Goal: Obtain resource: Download file/media

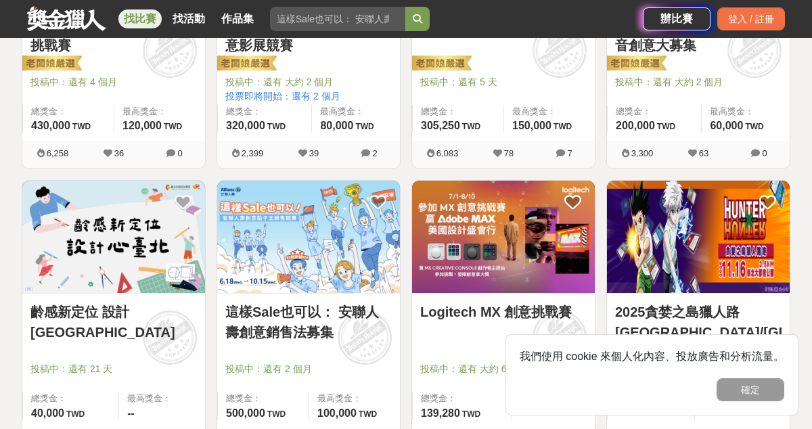
scroll to position [407, 0]
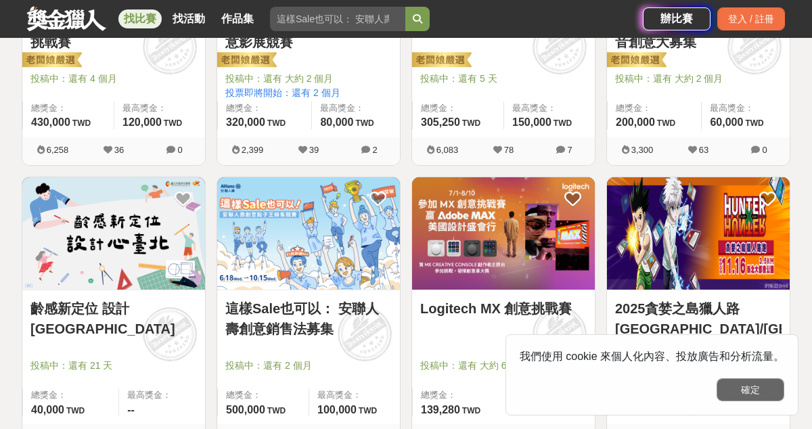
click at [758, 388] on button "確定" at bounding box center [750, 389] width 68 height 23
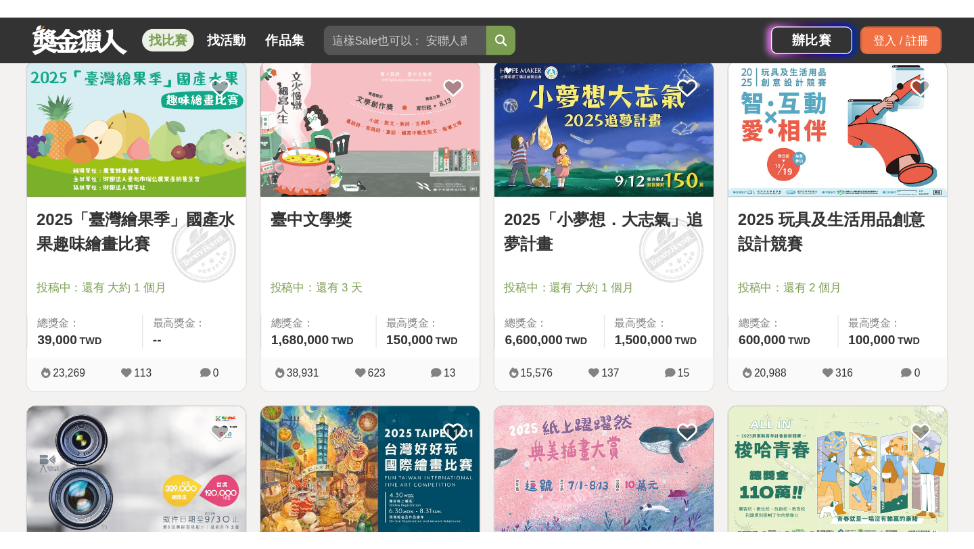
scroll to position [835, 0]
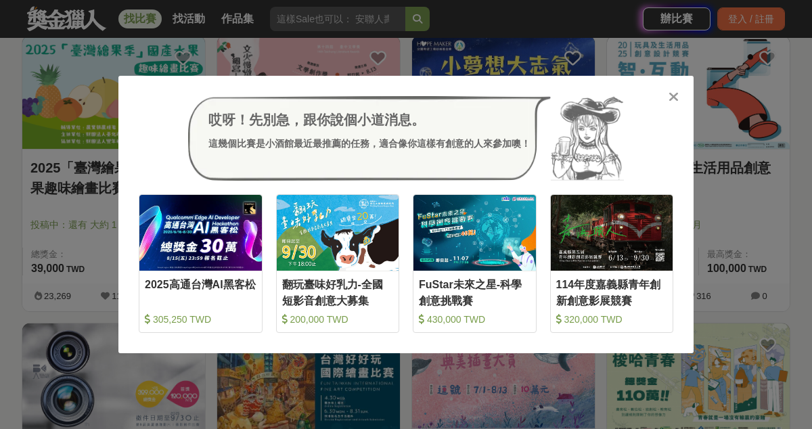
click at [668, 99] on icon at bounding box center [673, 97] width 10 height 14
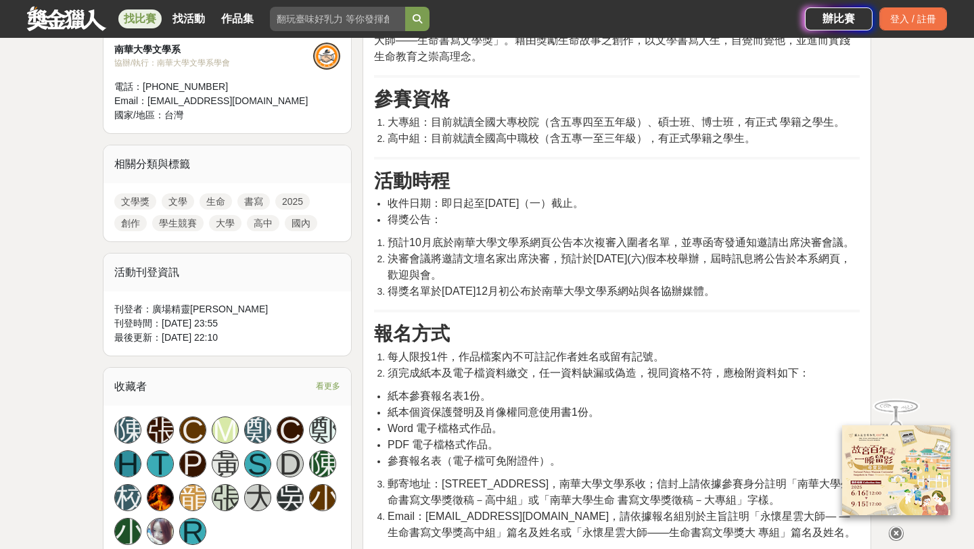
scroll to position [518, 0]
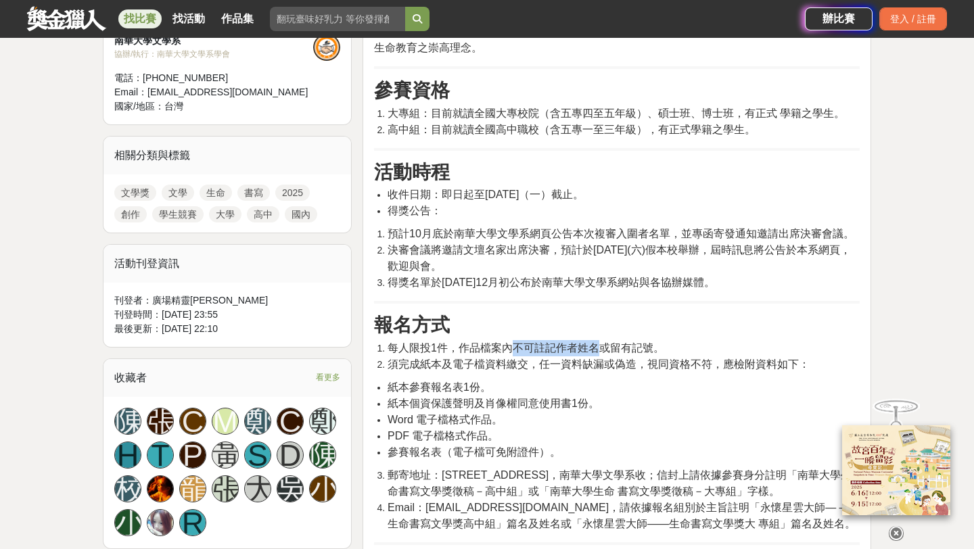
drag, startPoint x: 598, startPoint y: 333, endPoint x: 509, endPoint y: 329, distance: 88.7
click at [509, 342] on span "每人限投1件，作品檔案內不可註記作者姓名或留有記號。" at bounding box center [526, 348] width 277 height 12
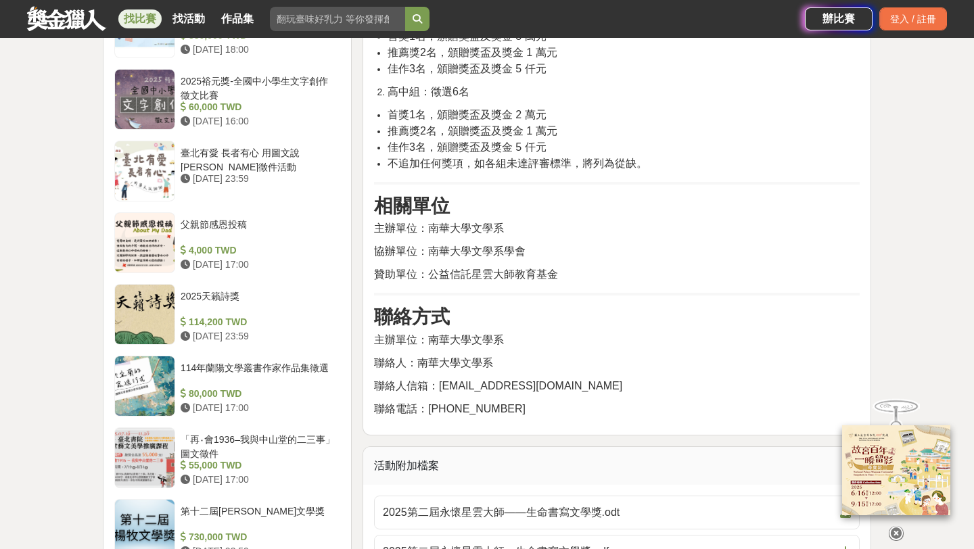
scroll to position [1498, 0]
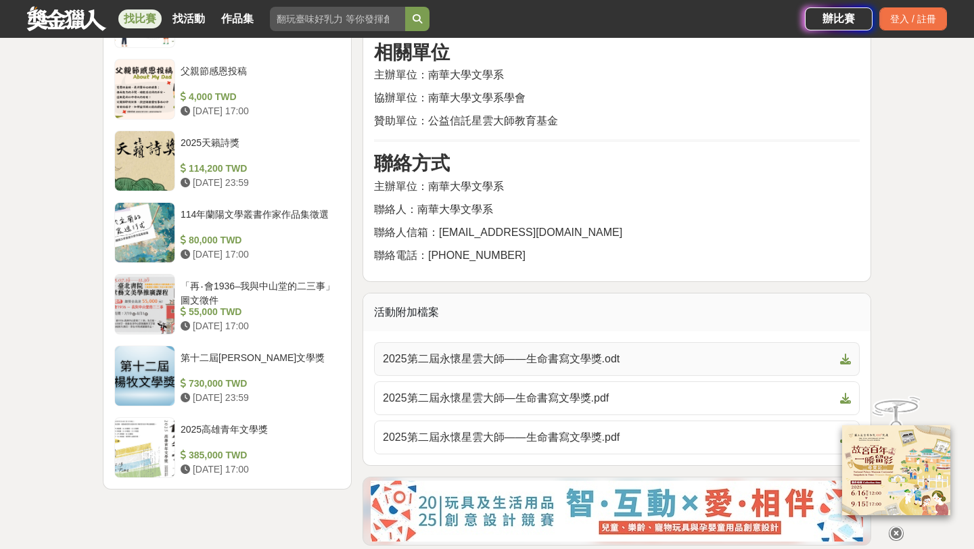
click at [543, 351] on span "2025第二屆永懷星雲大師——生命書寫文學獎.odt" at bounding box center [609, 359] width 452 height 16
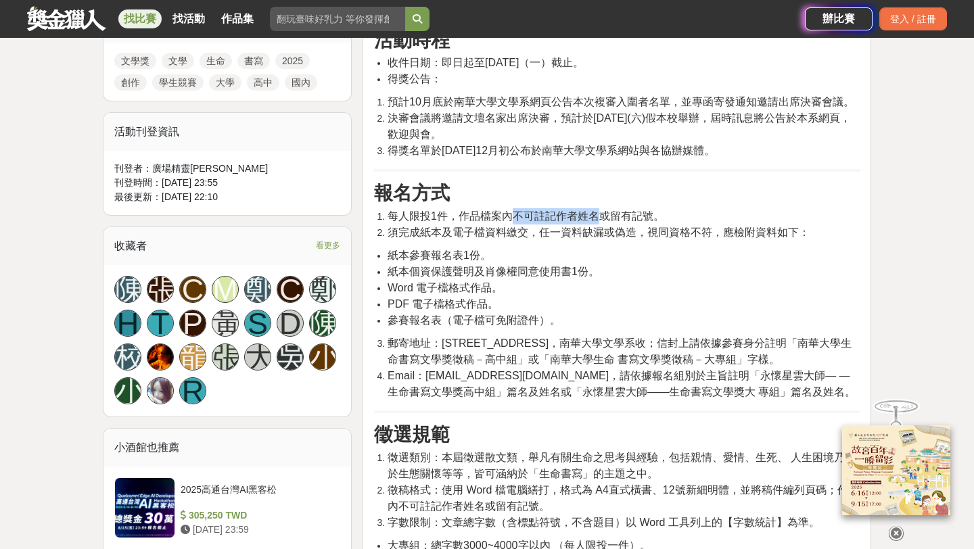
scroll to position [745, 0]
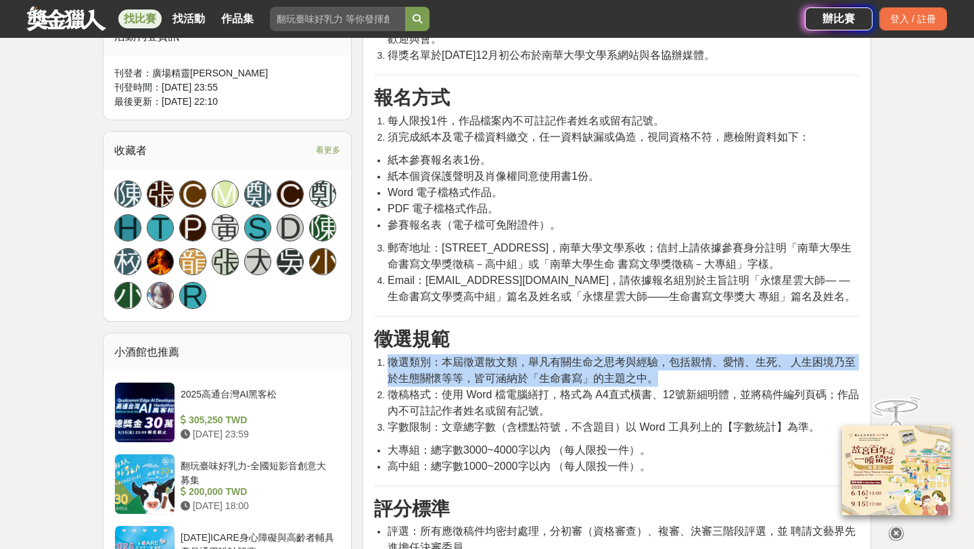
drag, startPoint x: 384, startPoint y: 344, endPoint x: 658, endPoint y: 369, distance: 274.4
click at [658, 369] on li "徵選類別：本屆徵選散文類，舉凡有關生命之思考與經驗，包括親情、愛情、生死、 人生困境乃至於生態關懷等等，皆可涵納於「生命書寫」的主題之中。" at bounding box center [624, 370] width 472 height 32
copy span "徵選類別：本屆徵選散文類，舉凡有關生命之思考與經驗，包括親情、愛情、生死、 人生困境乃至於生態關懷等等，皆可涵納於「生命書寫」的主題之中。"
